Goal: Task Accomplishment & Management: Manage account settings

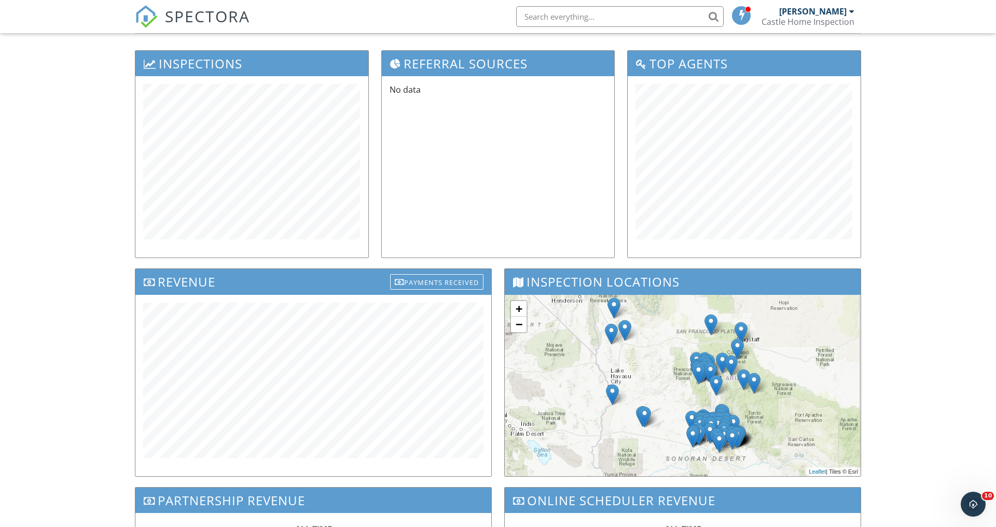
click at [216, 19] on span "SPECTORA" at bounding box center [207, 16] width 85 height 22
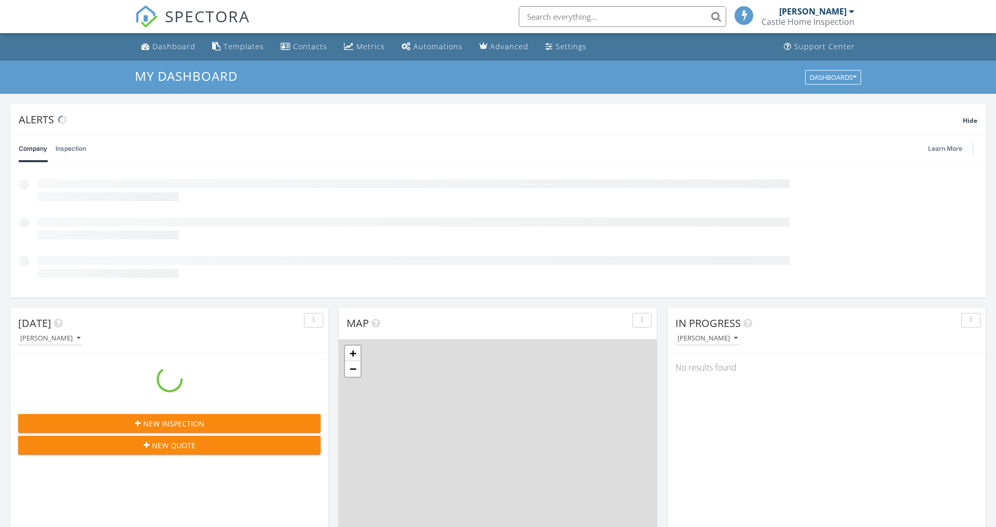
scroll to position [944, 996]
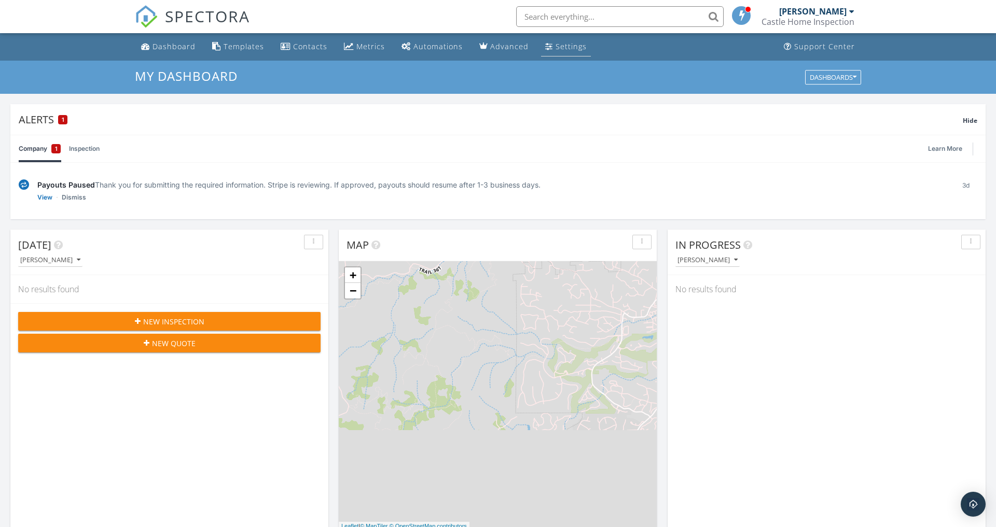
click at [556, 49] on div "Settings" at bounding box center [570, 46] width 31 height 10
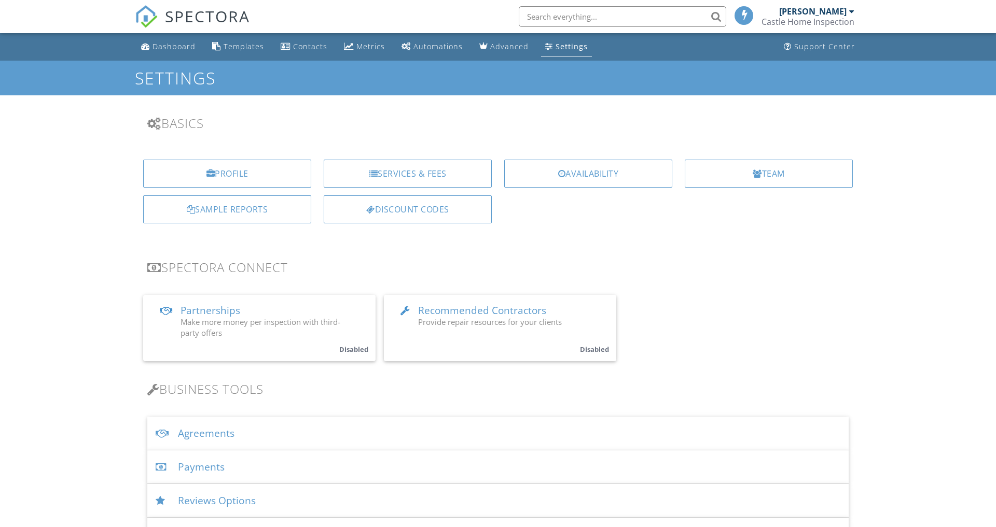
scroll to position [72, 0]
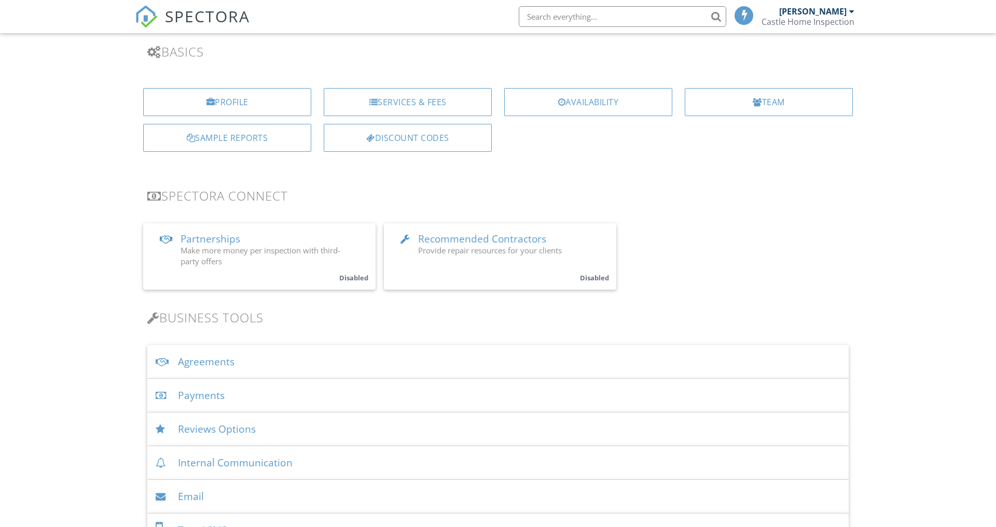
click at [227, 362] on div "Agreements" at bounding box center [497, 362] width 701 height 34
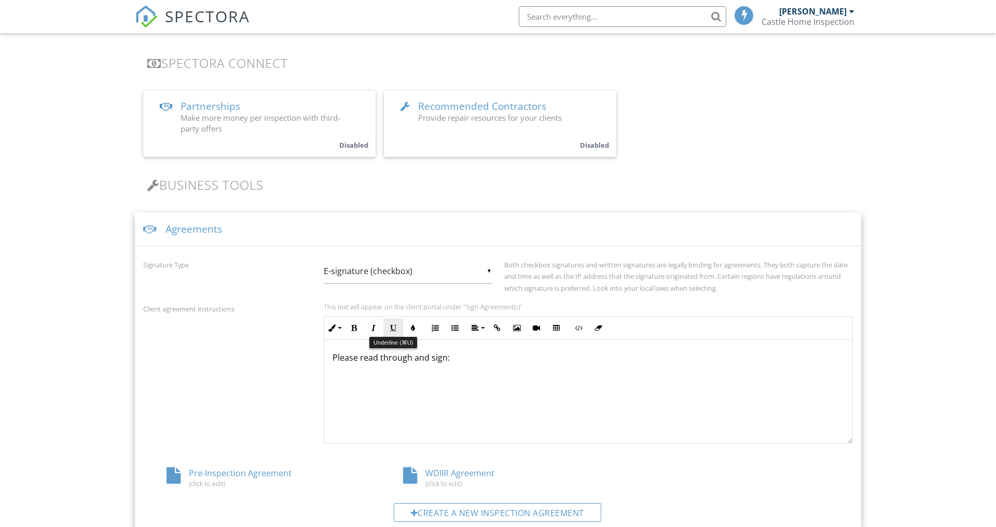
scroll to position [1, 0]
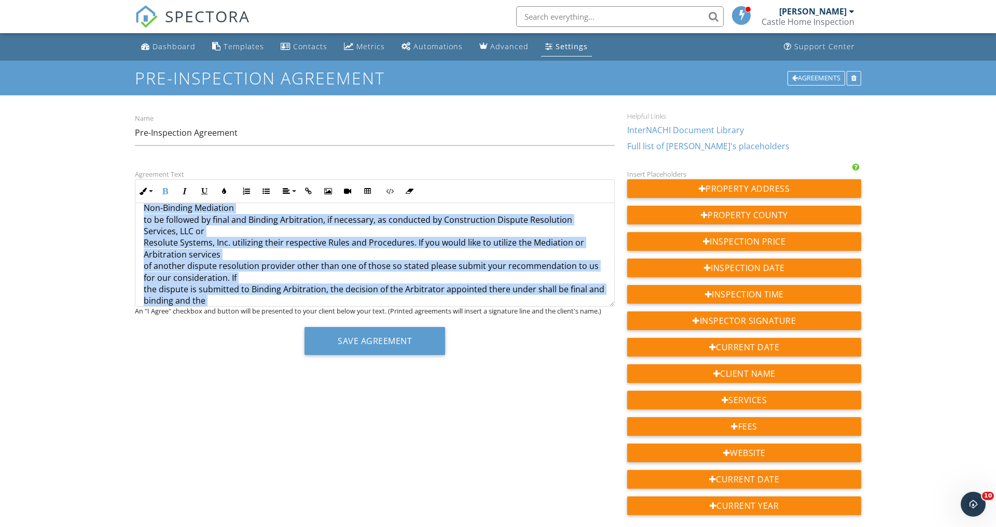
scroll to position [1289, 0]
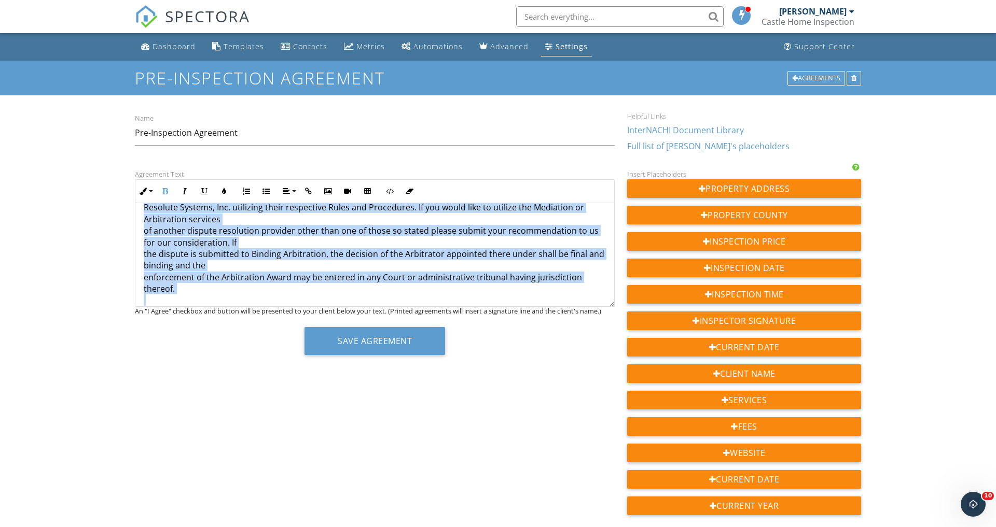
drag, startPoint x: 139, startPoint y: 221, endPoint x: 382, endPoint y: 406, distance: 305.6
click at [382, 406] on div "Agreement Text Inline Style XLarge Large Normal Small Light Small/Light Bold It…" at bounding box center [498, 448] width 738 height 561
copy div "Pre-Inspection Agreement {{INSPECTION_DATE}} THIS AGREEMENT is made and entered…"
click at [191, 18] on span "SPECTORA" at bounding box center [207, 16] width 85 height 22
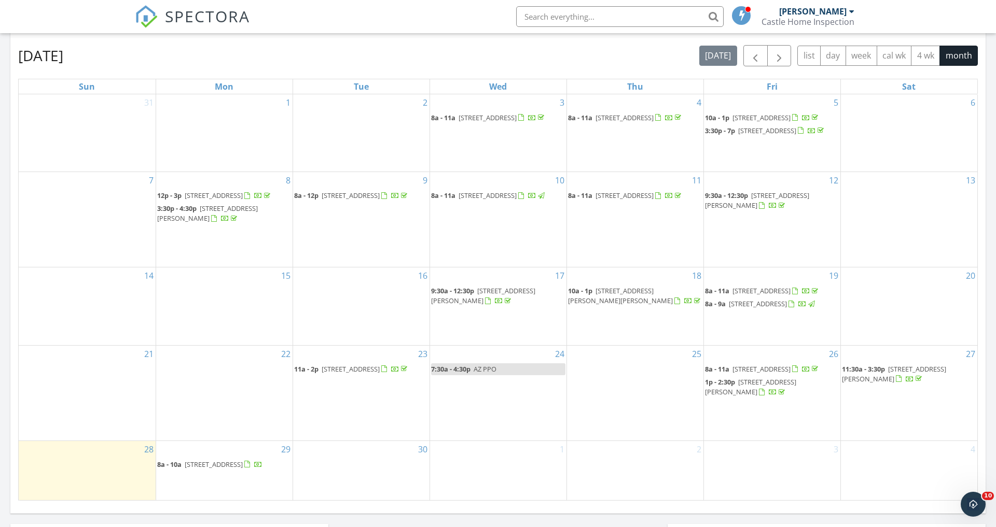
scroll to position [545, 0]
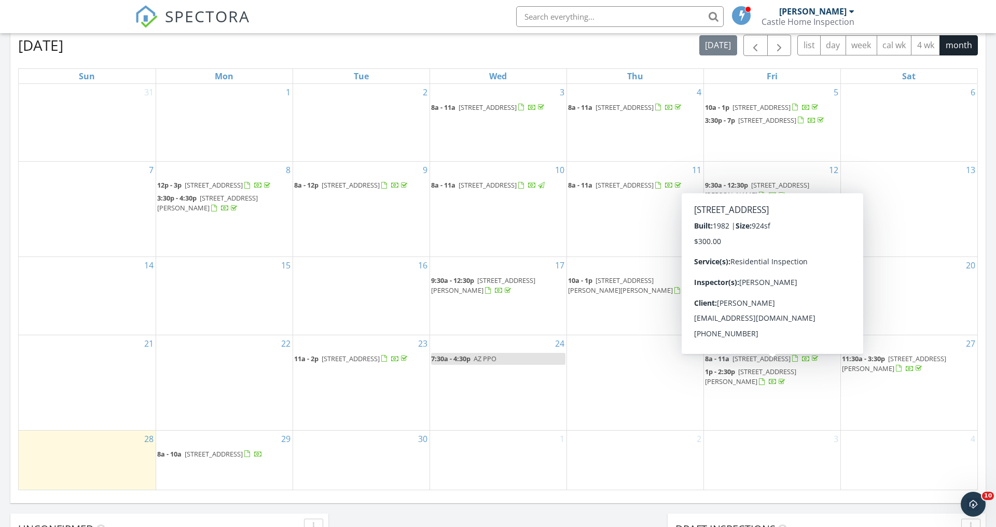
click at [790, 363] on span "[STREET_ADDRESS]" at bounding box center [761, 358] width 58 height 9
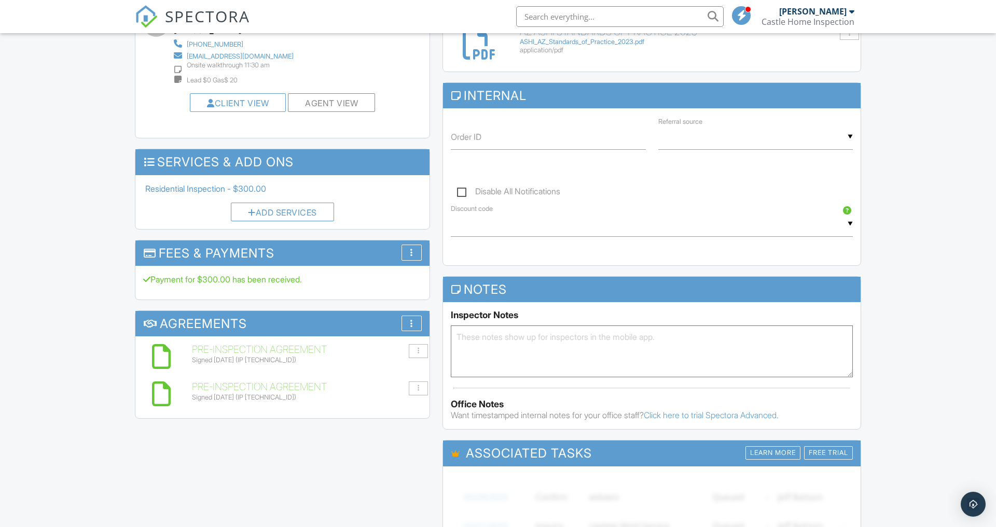
scroll to position [386, 0]
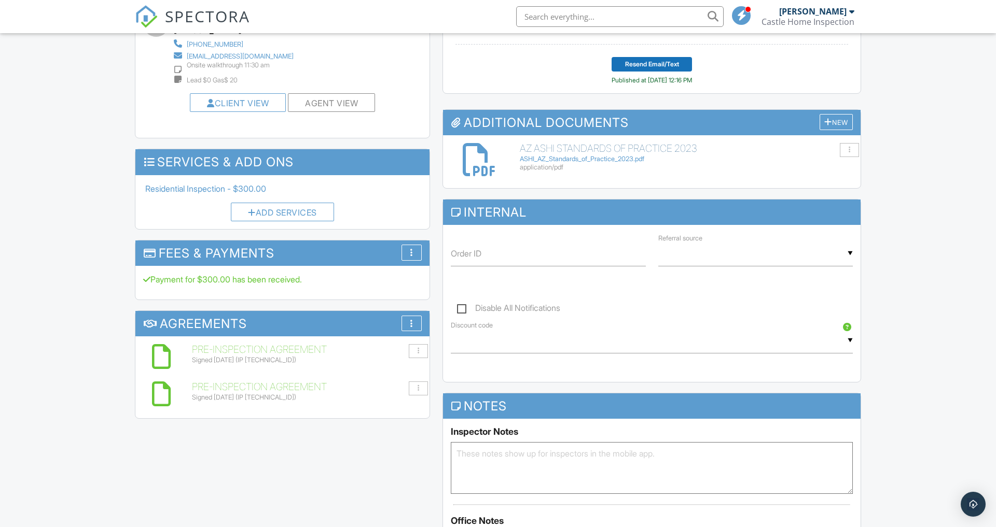
click at [299, 344] on h6 "Pre-Inspection Agreement" at bounding box center [307, 349] width 230 height 11
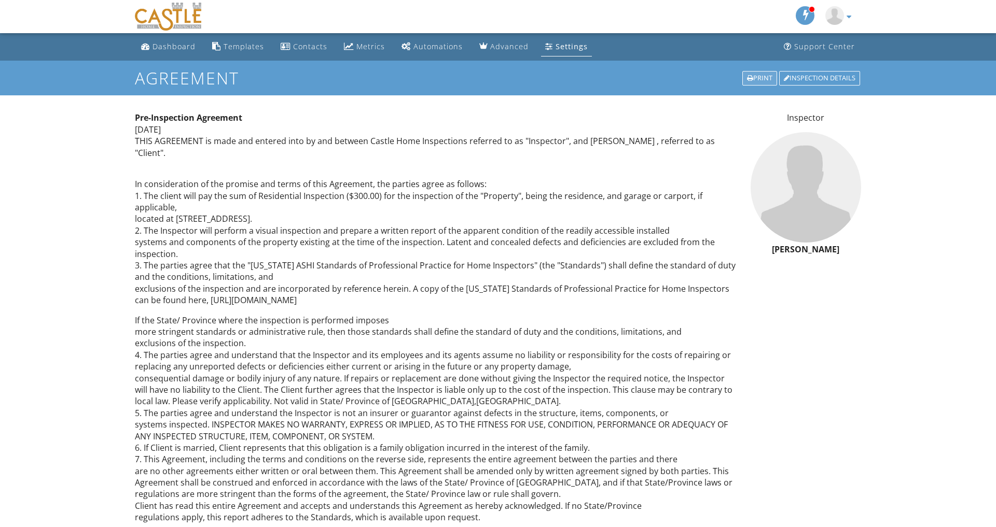
click at [749, 81] on div "Print" at bounding box center [759, 78] width 35 height 15
